Goal: Task Accomplishment & Management: Manage account settings

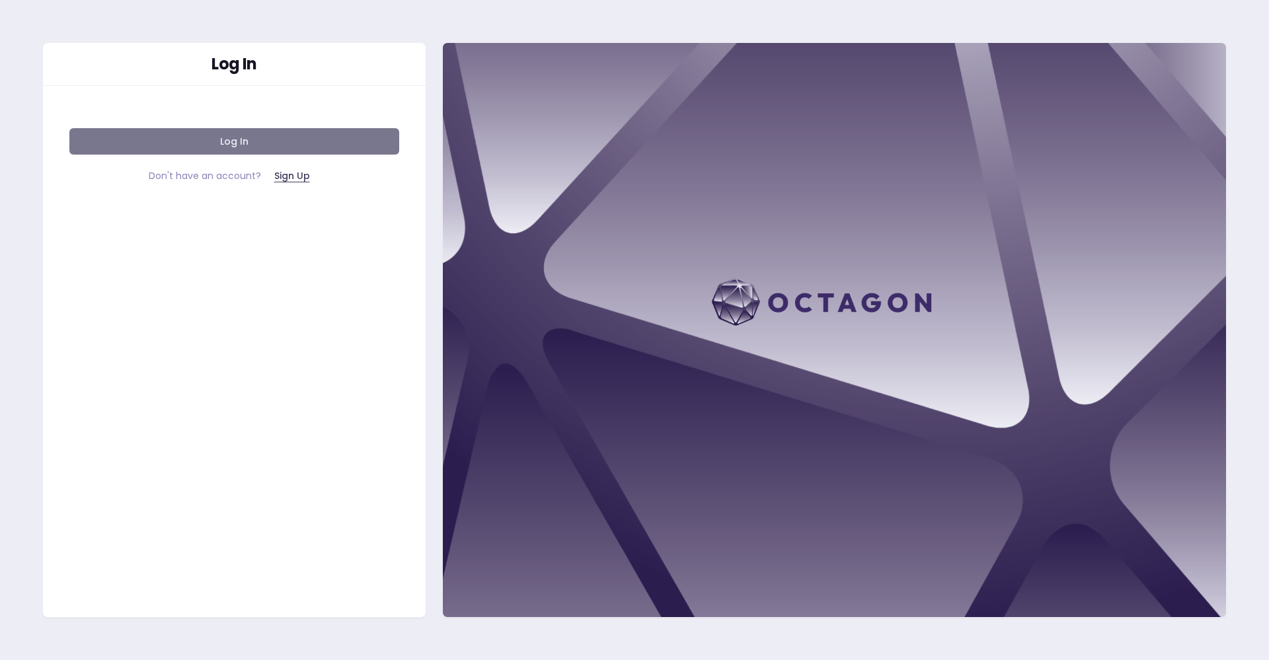
click at [322, 141] on button "Log In" at bounding box center [234, 141] width 330 height 26
